Goal: Task Accomplishment & Management: Complete application form

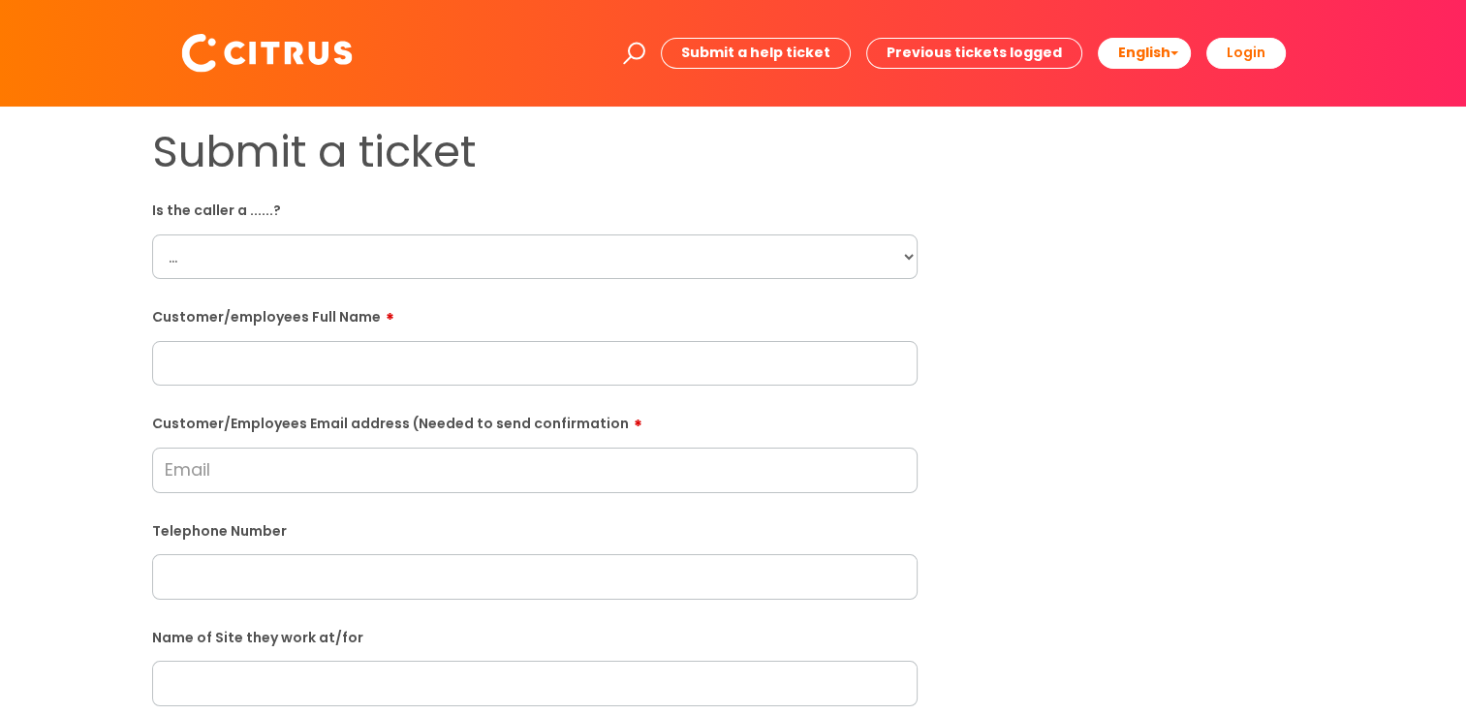
click at [341, 254] on select "... Citrus Customer Citrus Employee [DEMOGRAPHIC_DATA] Supplier" at bounding box center [535, 256] width 766 height 45
click at [1002, 486] on div "Submit a ticket Is the caller a ......? ... Citrus Customer Citrus Employee [DE…" at bounding box center [734, 683] width 1192 height 1115
click at [296, 360] on input "text" at bounding box center [535, 363] width 766 height 45
type input "Jagmeet Brar"
click at [829, 277] on select "... Citrus Customer Citrus Employee Contractor Supplier" at bounding box center [535, 256] width 766 height 45
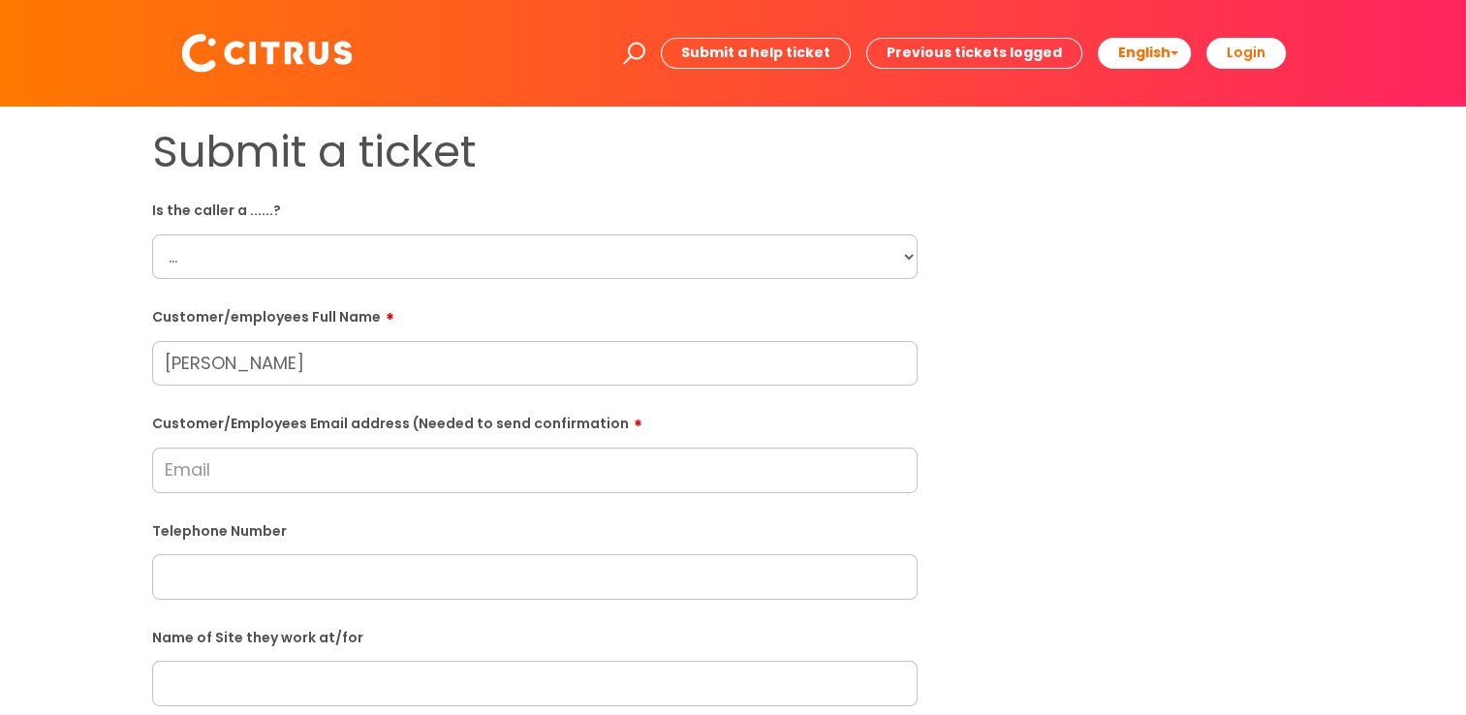
select select "Citrus Employee"
click at [152, 234] on select "... Citrus Customer Citrus Employee Contractor Supplier" at bounding box center [535, 256] width 766 height 45
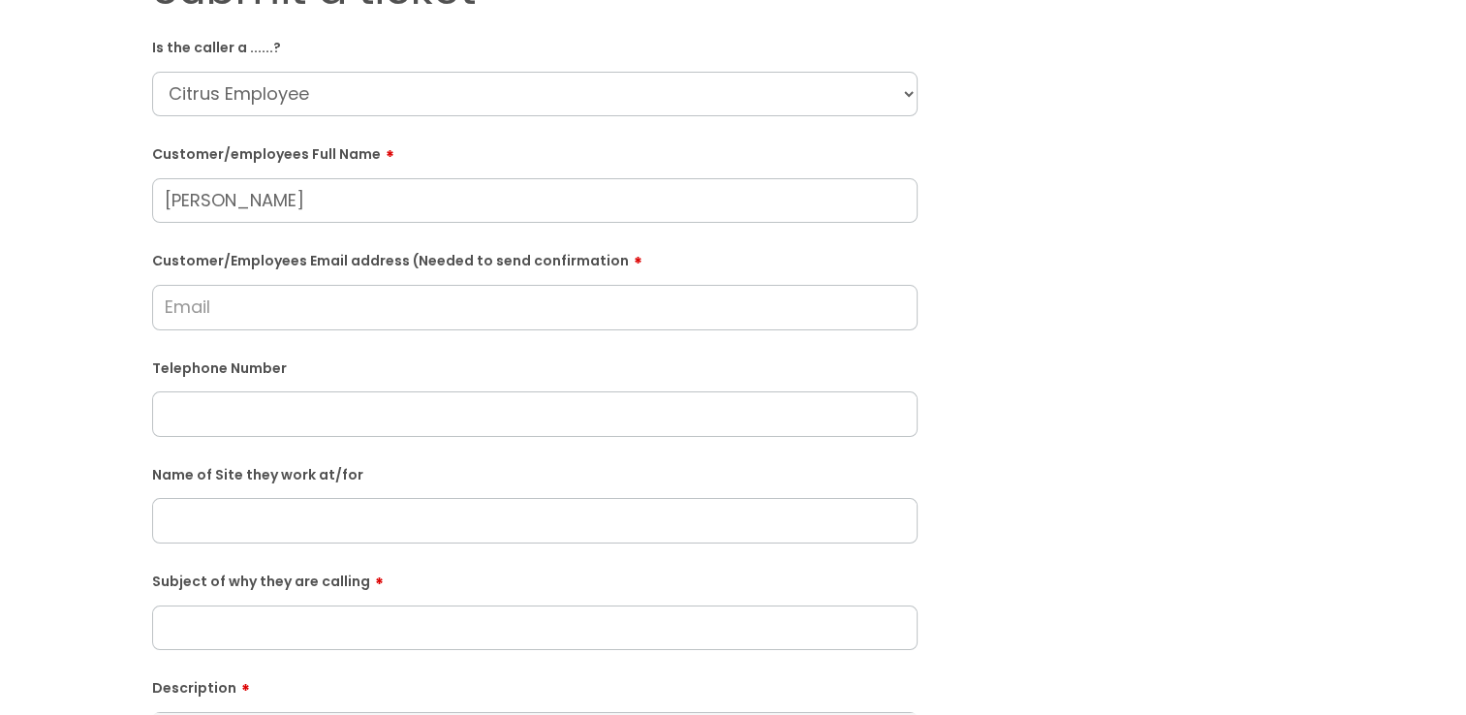
scroll to position [196, 0]
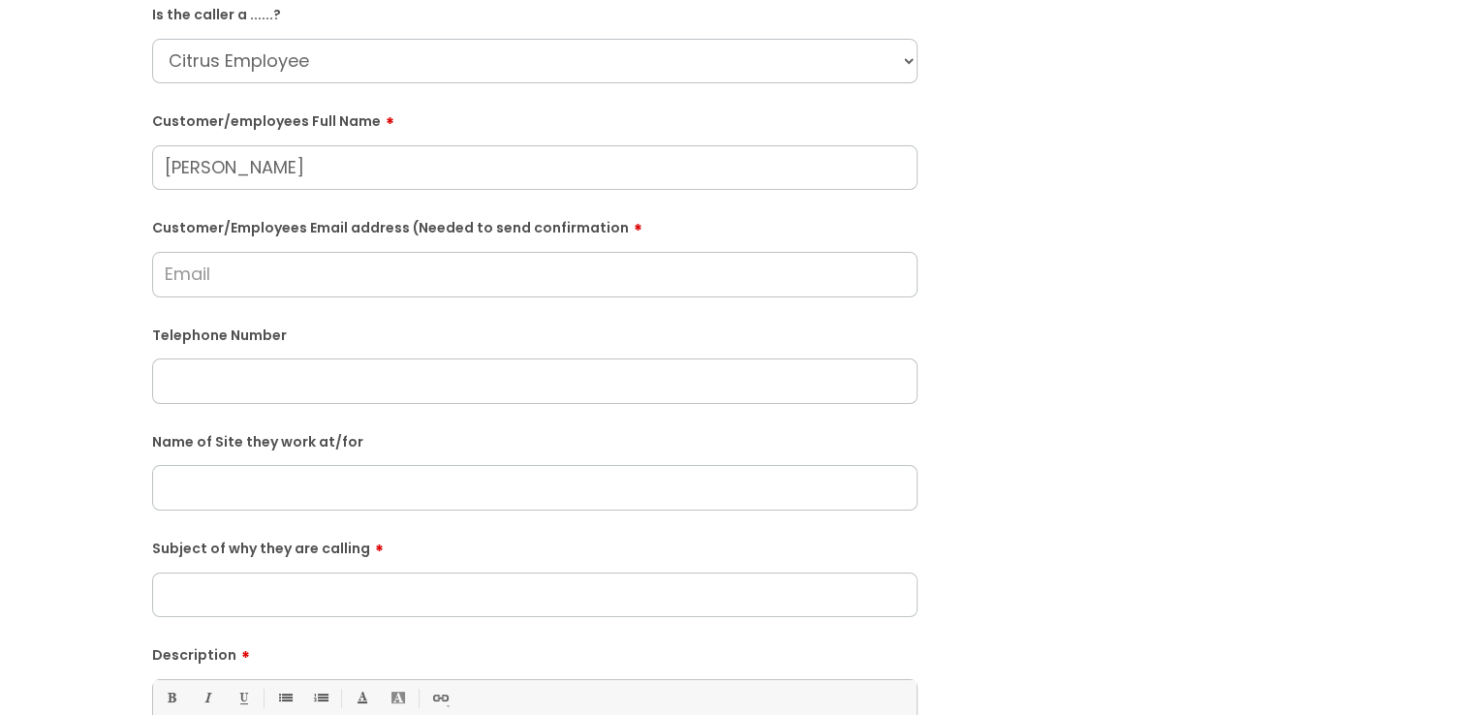
click at [372, 266] on input "Customer/Employees Email address (Needed to send confirmation" at bounding box center [535, 274] width 766 height 45
click at [339, 381] on input "text" at bounding box center [535, 381] width 766 height 45
click at [521, 493] on input "text" at bounding box center [535, 487] width 766 height 45
drag, startPoint x: 451, startPoint y: 503, endPoint x: 87, endPoint y: 467, distance: 365.1
click at [91, 471] on div "Submit a ticket Is the caller a ......? ... Citrus Customer Citrus Employee Con…" at bounding box center [732, 487] width 1427 height 1115
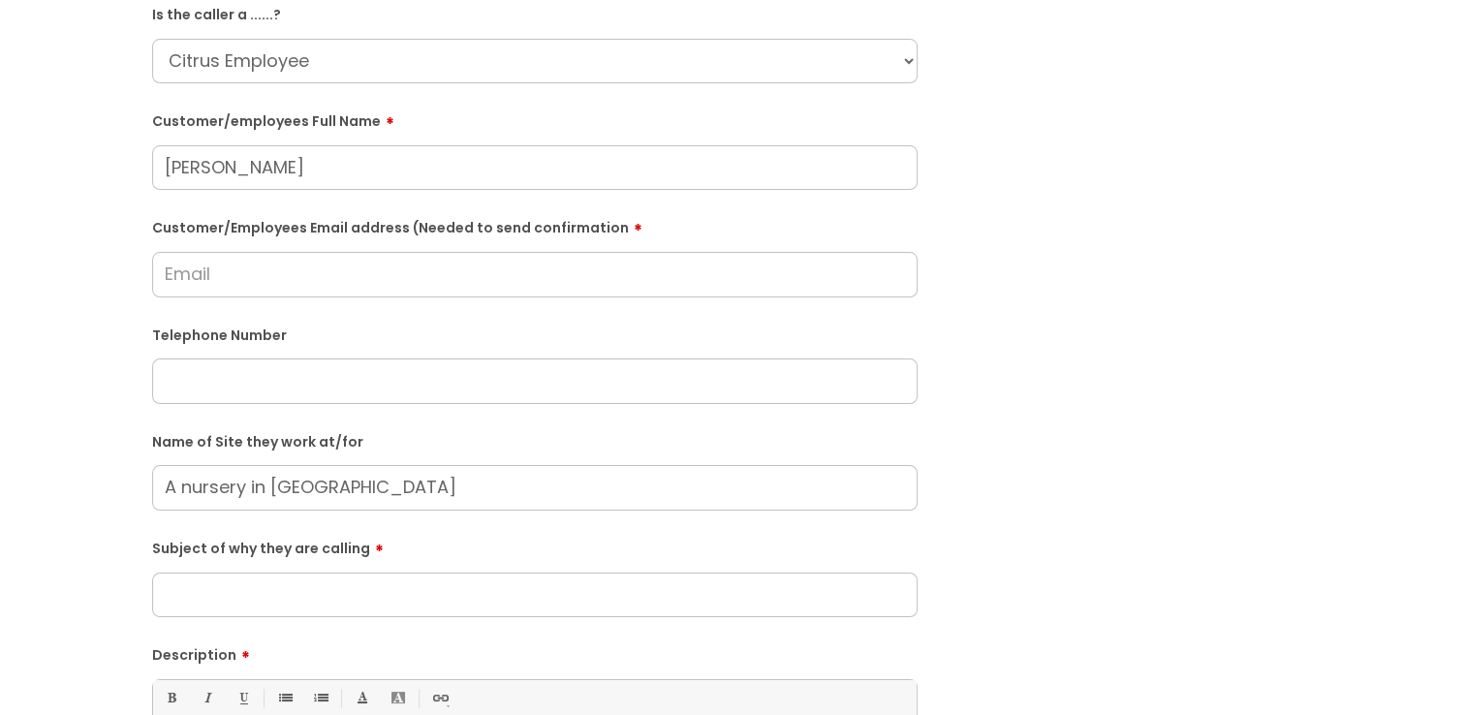
type input "A nursery in Maidenhall"
click at [277, 281] on input "Customer/Employees Email address (Needed to send confirmation" at bounding box center [535, 274] width 766 height 45
type input "jagmeetb02@gmail.com"
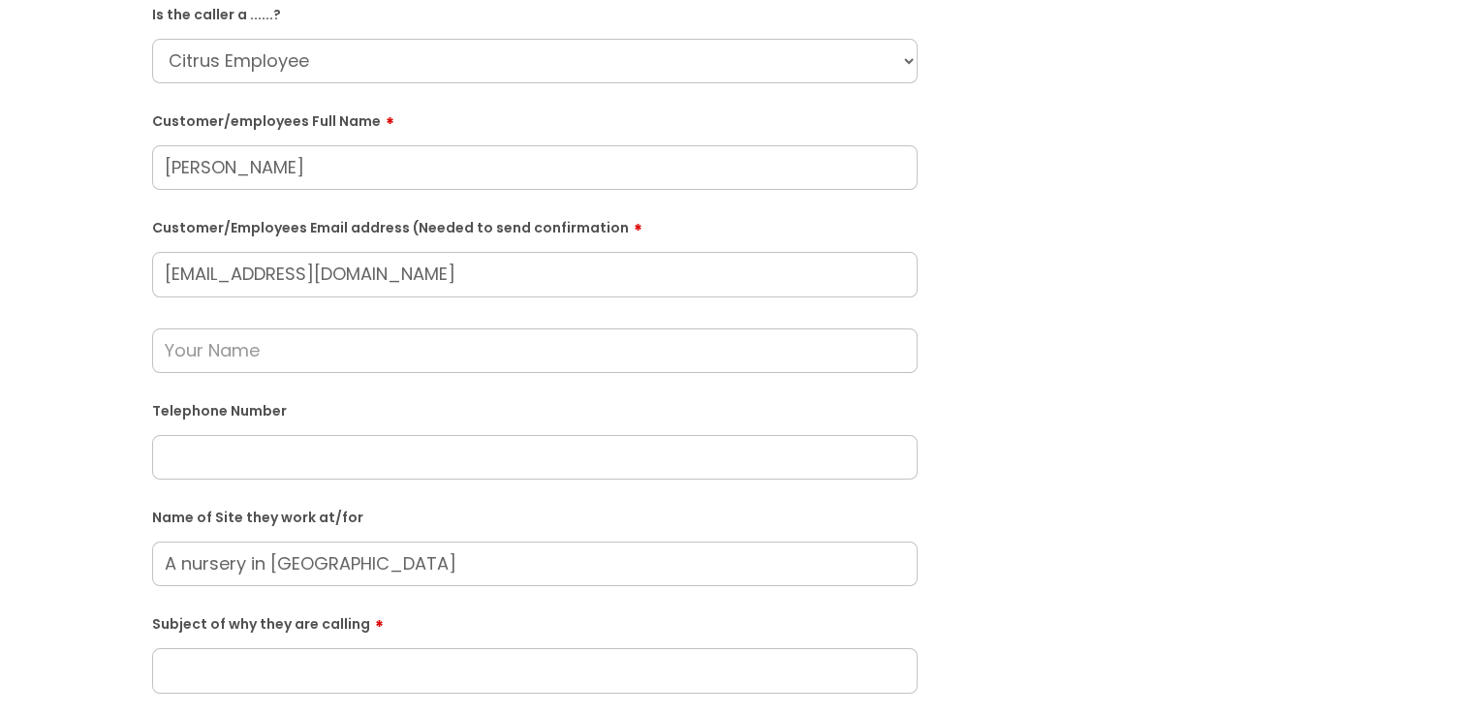
click at [243, 441] on input "text" at bounding box center [535, 457] width 766 height 45
paste input "07438509971"
type input "07438509971"
click at [244, 353] on input "text" at bounding box center [535, 350] width 766 height 45
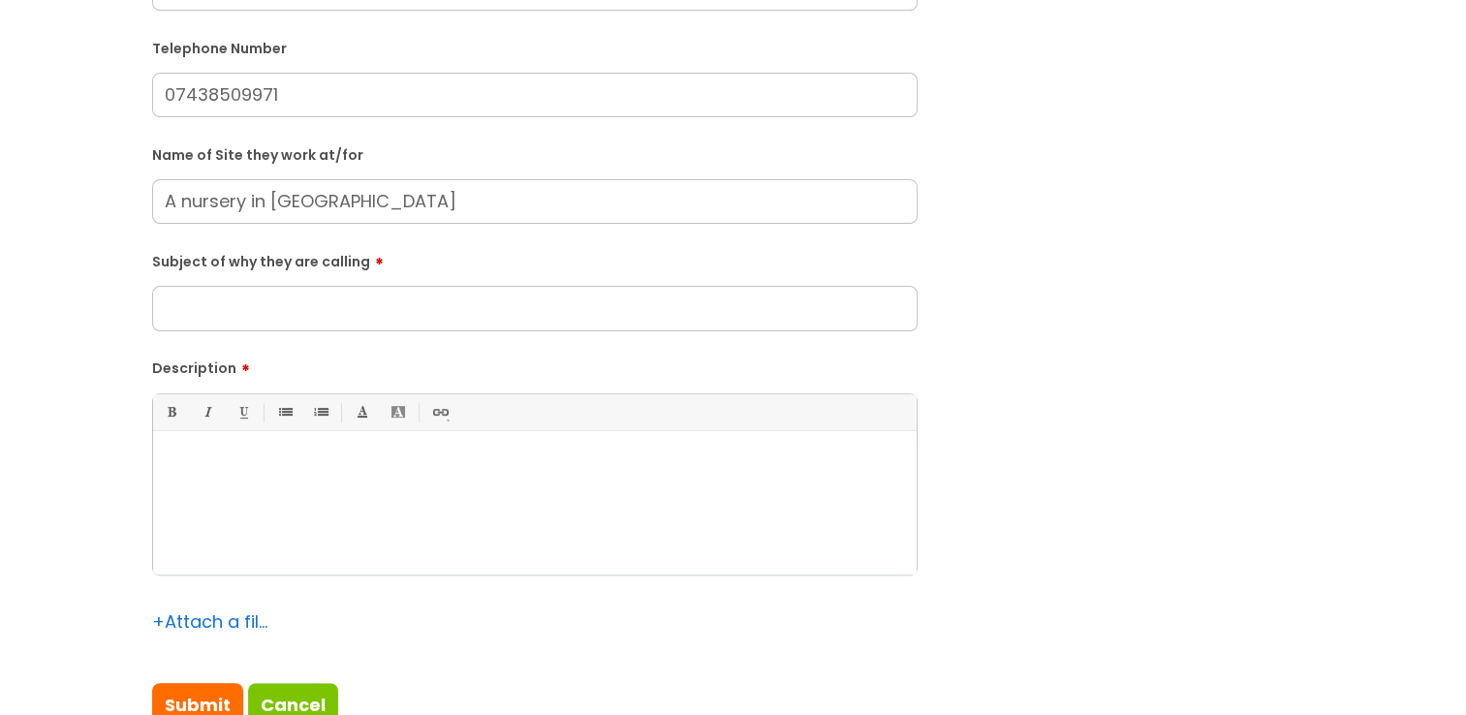
scroll to position [567, 0]
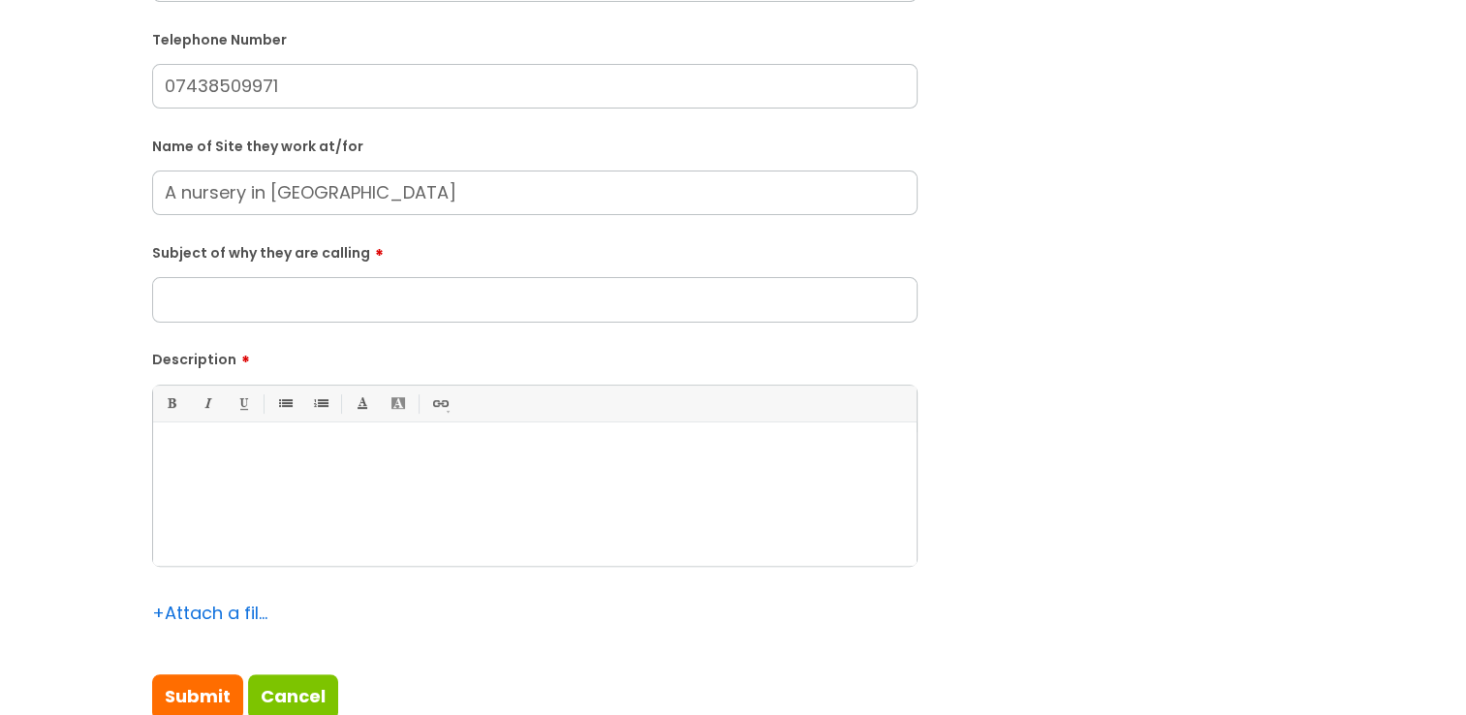
type input "Shannon Owens"
click at [519, 308] on input "Subject of why they are calling" at bounding box center [535, 299] width 766 height 45
type input "Clock in"
click at [215, 680] on input "Submit" at bounding box center [197, 696] width 91 height 45
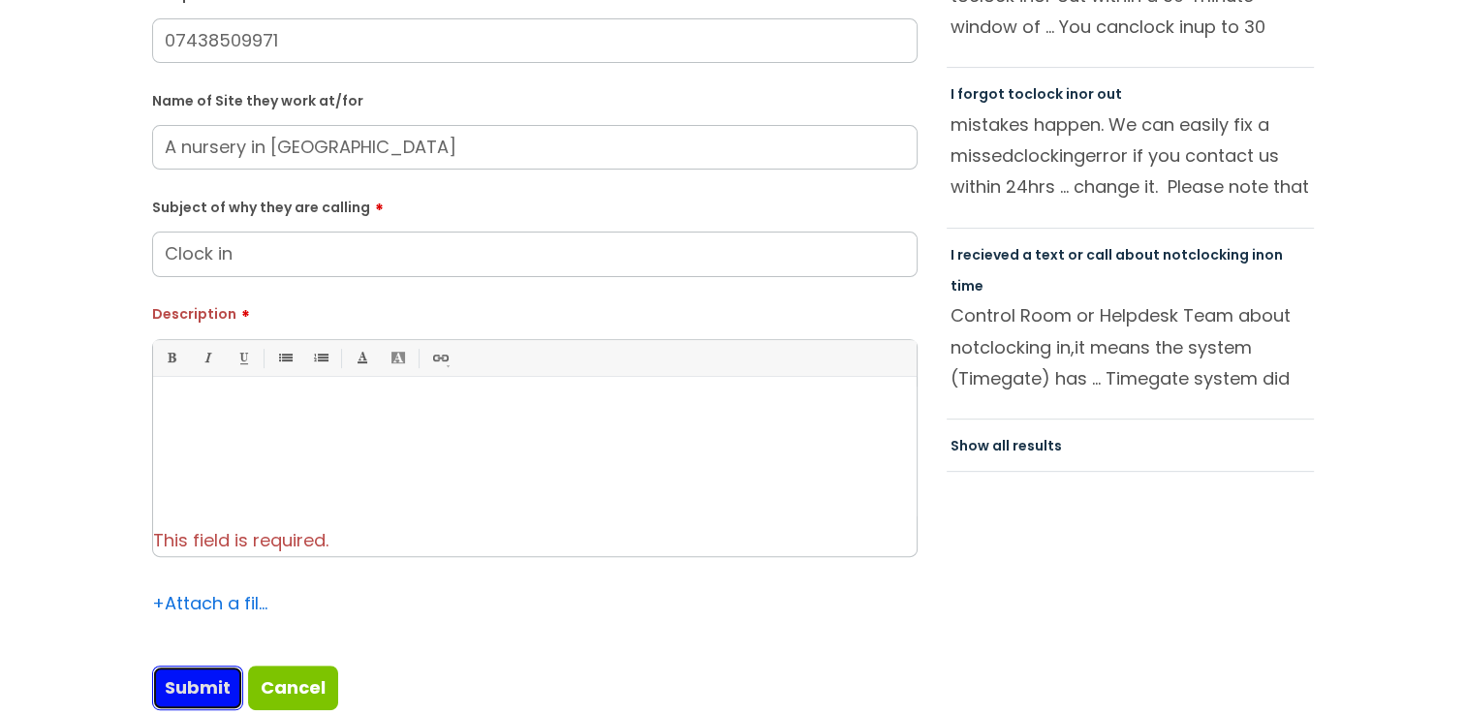
scroll to position [603, 0]
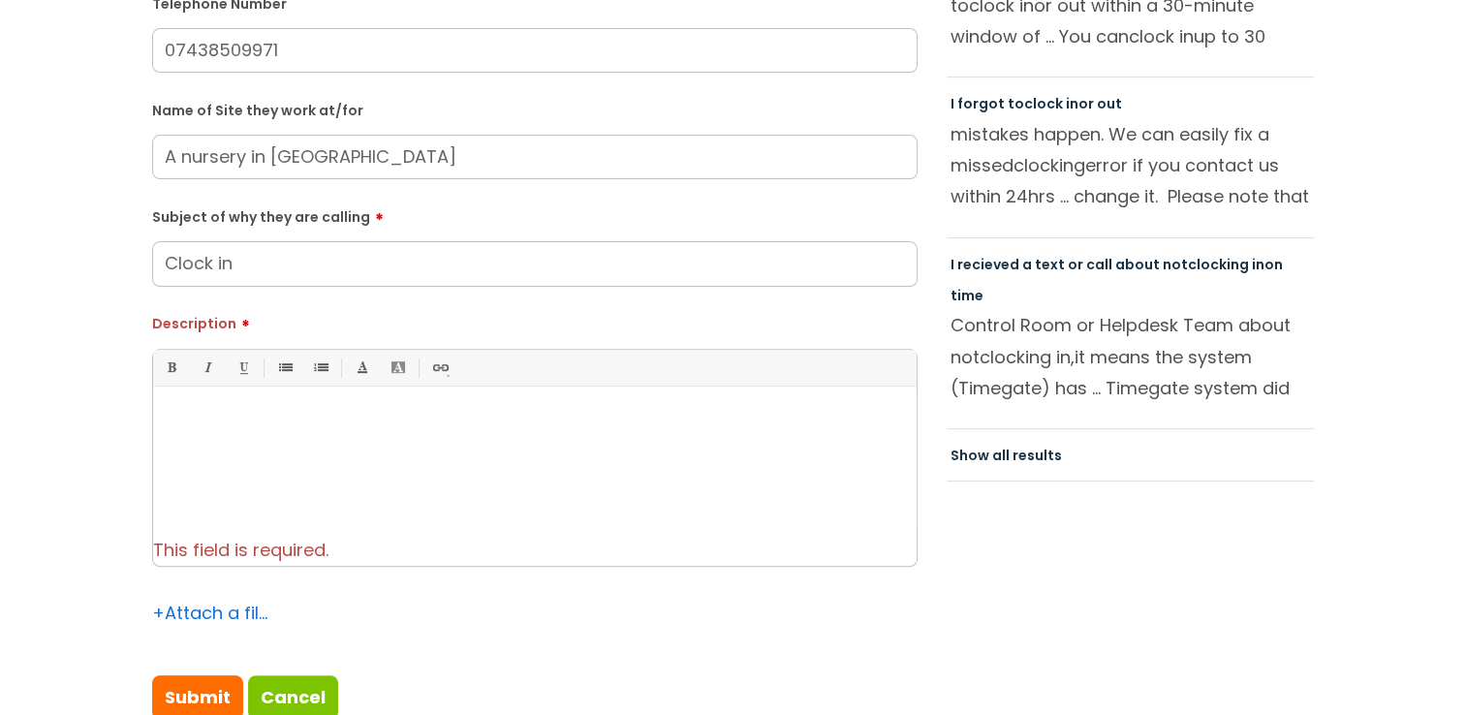
click at [486, 483] on div at bounding box center [535, 463] width 764 height 134
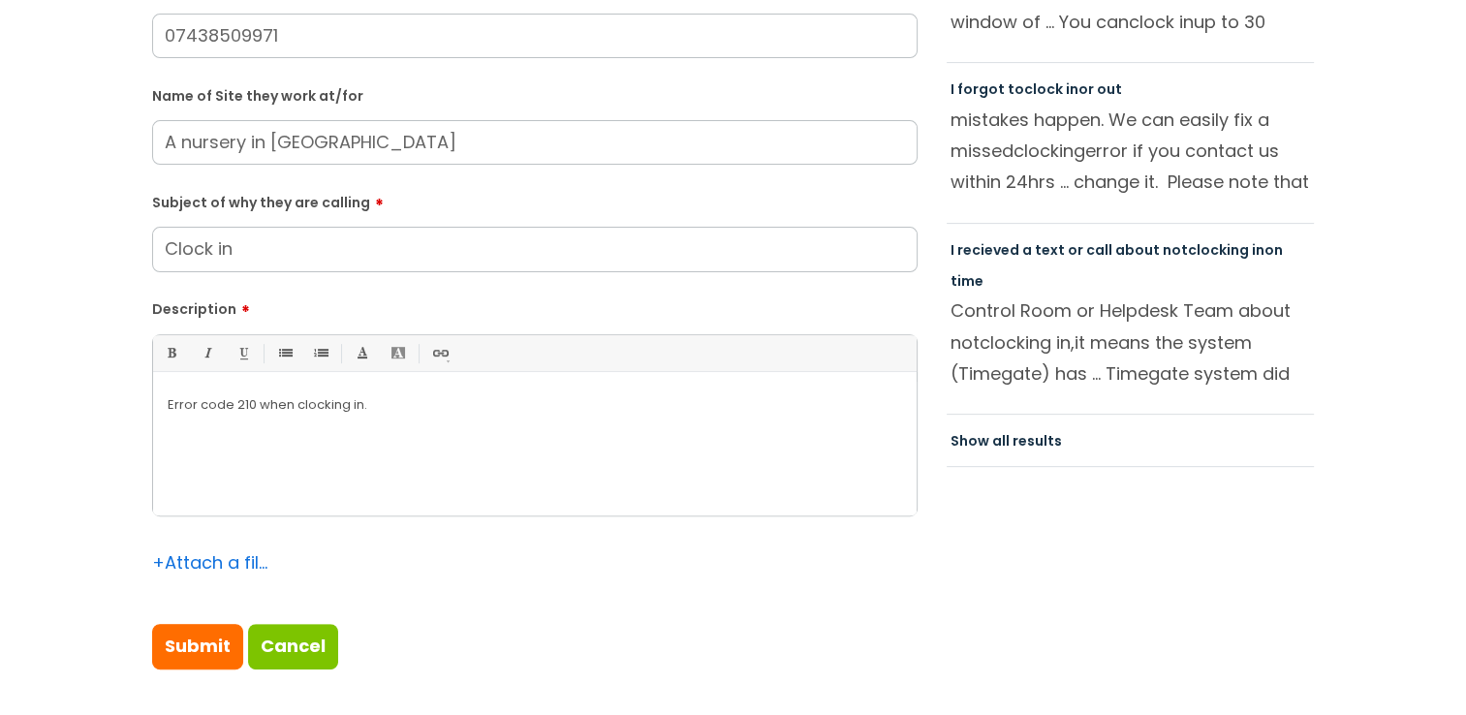
scroll to position [674, 0]
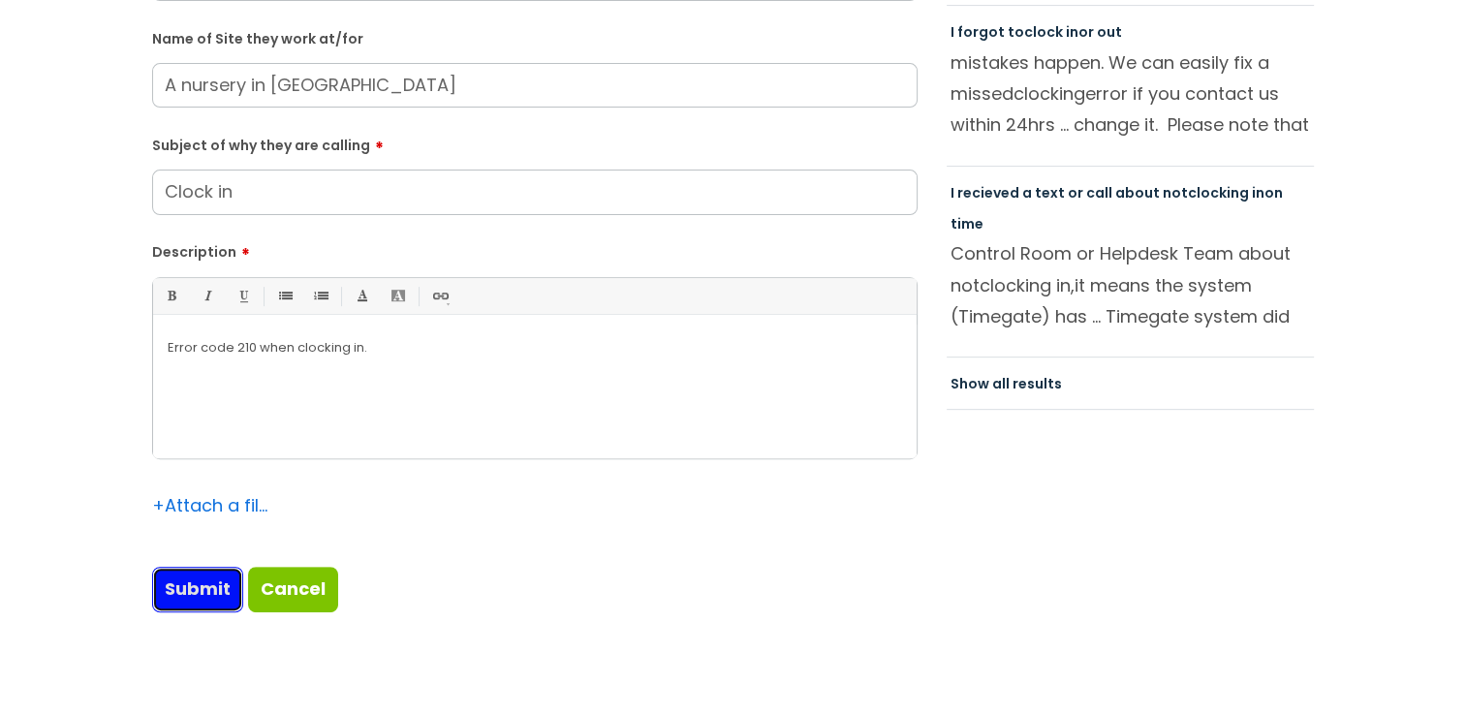
click at [186, 587] on input "Submit" at bounding box center [197, 589] width 91 height 45
type input "Please Wait..."
